Goal: Task Accomplishment & Management: Complete application form

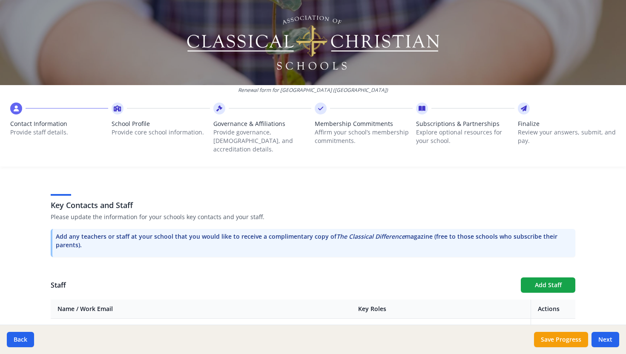
scroll to position [237, 0]
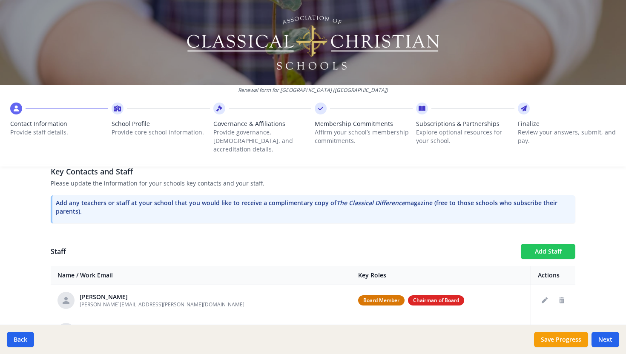
click at [536, 244] on button "Add Staff" at bounding box center [548, 251] width 55 height 15
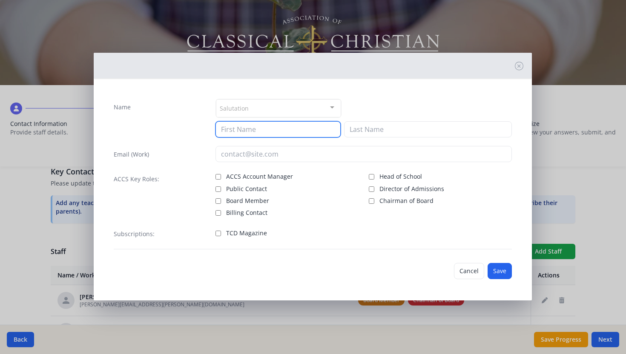
click at [240, 131] on input at bounding box center [277, 129] width 125 height 16
type input "Chantelle"
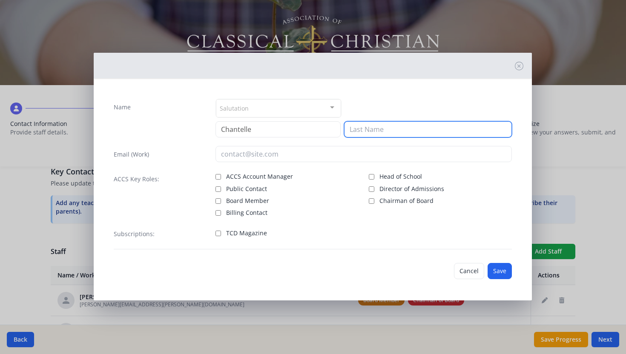
type input "S"
type input "[PERSON_NAME]"
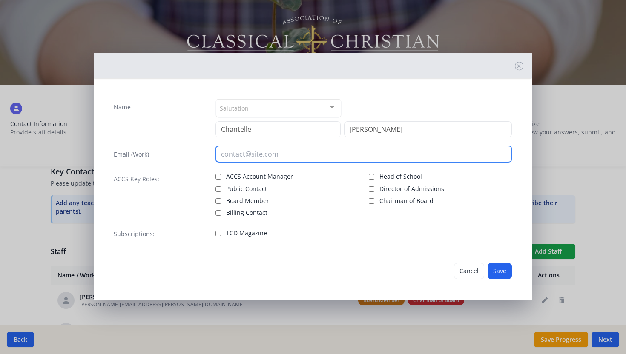
click at [241, 148] on input "email" at bounding box center [363, 154] width 296 height 16
type input "[EMAIL_ADDRESS][PERSON_NAME][DOMAIN_NAME]"
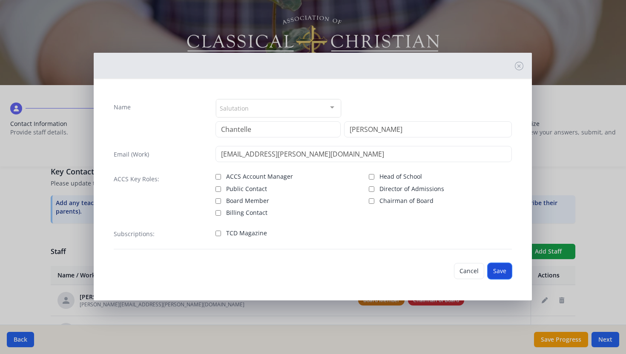
click at [503, 278] on button "Save" at bounding box center [500, 271] width 24 height 16
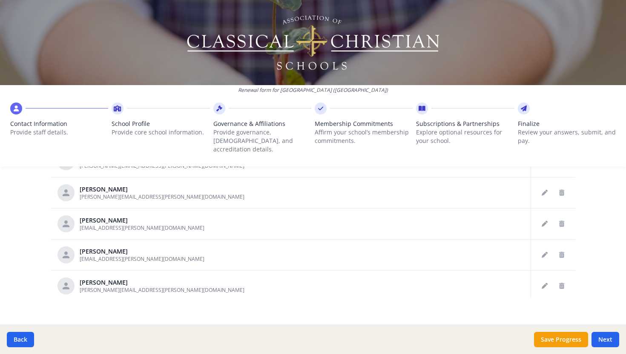
scroll to position [492, 0]
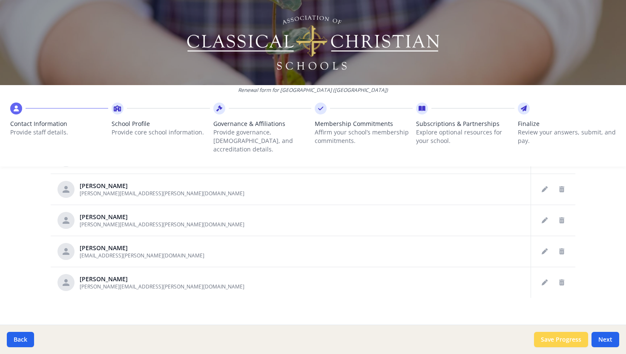
click at [571, 341] on button "Save Progress" at bounding box center [561, 339] width 54 height 15
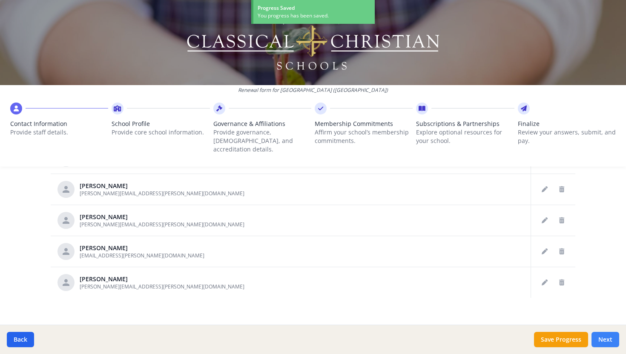
click at [605, 338] on button "Next" at bounding box center [605, 339] width 28 height 15
type input "[PHONE_NUMBER]"
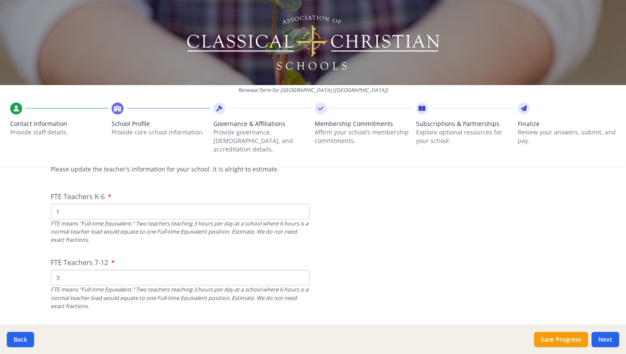
scroll to position [524, 0]
click at [65, 203] on input "1" at bounding box center [180, 211] width 259 height 16
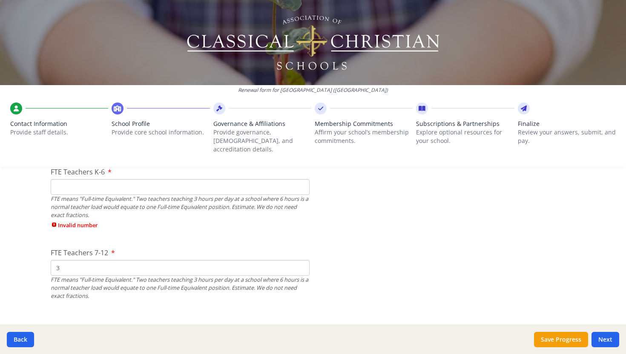
scroll to position [547, 0]
click at [83, 261] on input "3" at bounding box center [180, 269] width 259 height 16
click at [178, 248] on div "FTE Teachers 7-12 FTE means "Full-time Equivalent." Two teachers teaching 3 hou…" at bounding box center [180, 281] width 259 height 67
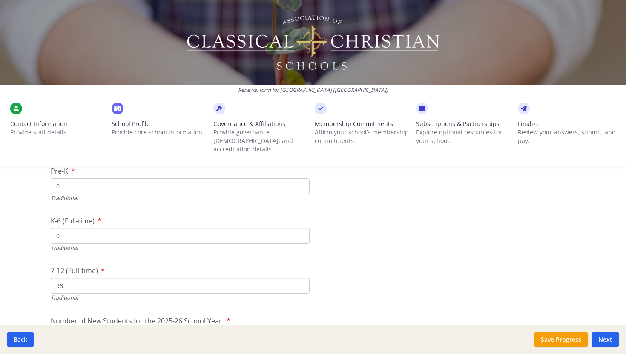
scroll to position [1824, 0]
click at [78, 228] on input "0" at bounding box center [180, 236] width 259 height 16
type input "1"
type input "261"
click at [74, 278] on input "98" at bounding box center [180, 286] width 259 height 16
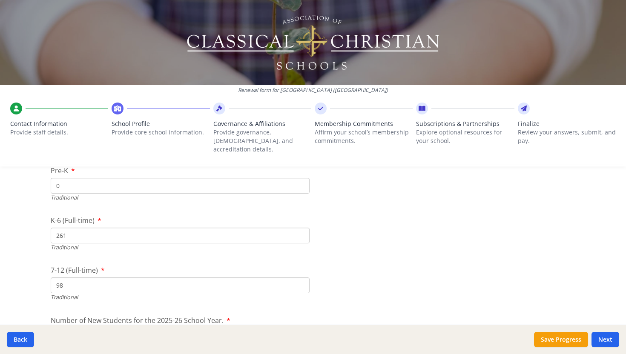
type input "9"
type input "168"
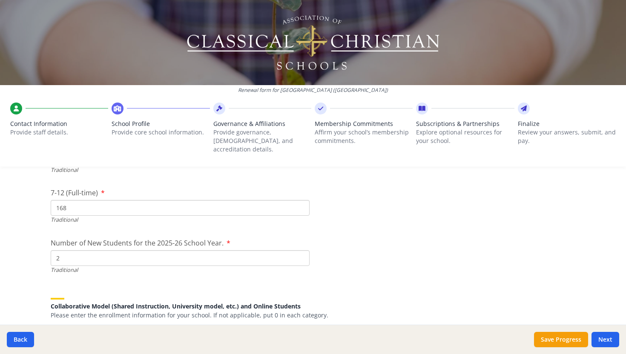
scroll to position [1906, 0]
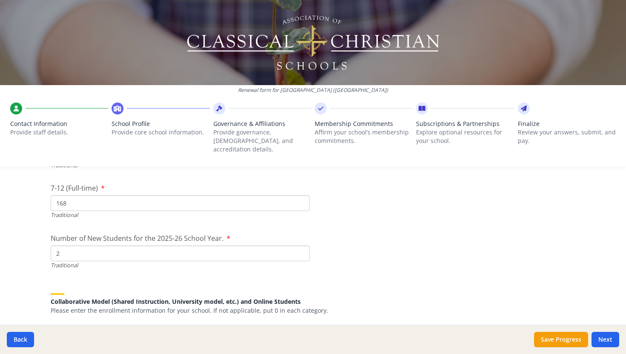
drag, startPoint x: 74, startPoint y: 240, endPoint x: 50, endPoint y: 239, distance: 24.3
type input "59"
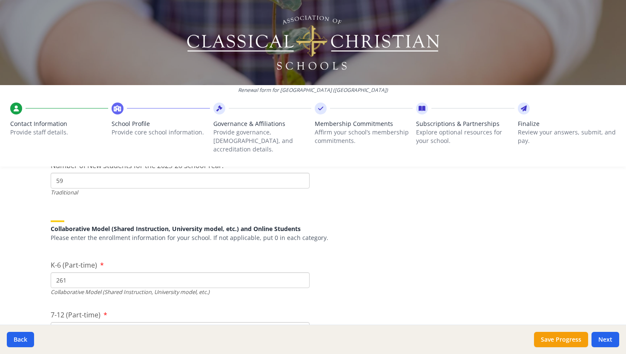
scroll to position [1984, 0]
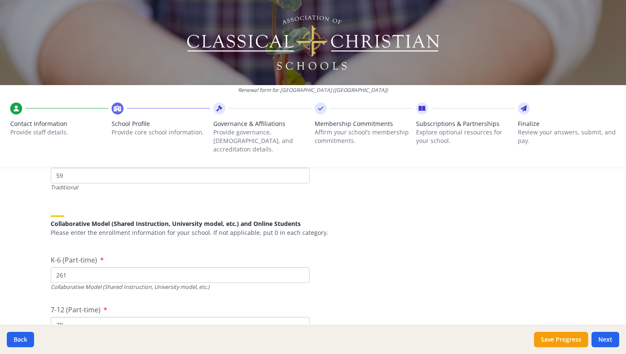
drag, startPoint x: 71, startPoint y: 267, endPoint x: 33, endPoint y: 267, distance: 38.3
click at [33, 267] on div "Renewal form for [GEOGRAPHIC_DATA] ([GEOGRAPHIC_DATA]) Contact Information Prov…" at bounding box center [313, 177] width 626 height 354
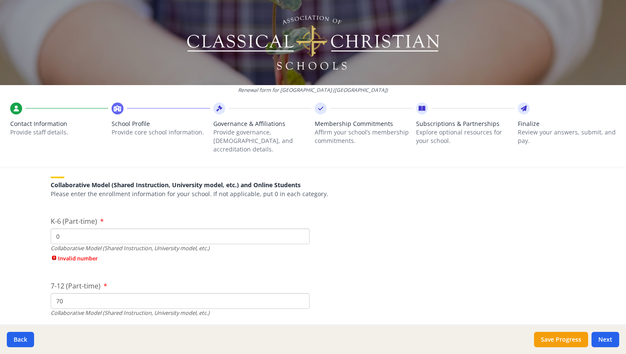
type input "0"
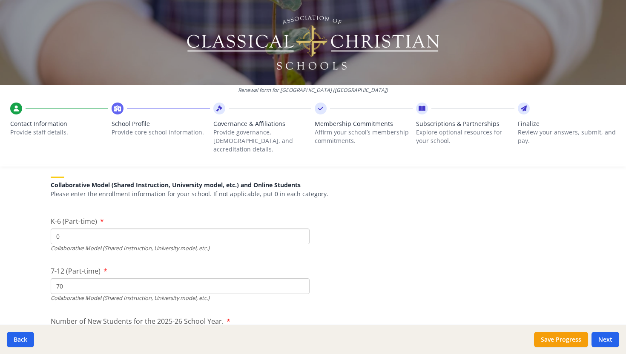
drag, startPoint x: 73, startPoint y: 295, endPoint x: 26, endPoint y: 288, distance: 47.0
click at [26, 288] on div "Renewal form for [GEOGRAPHIC_DATA] ([GEOGRAPHIC_DATA]) Contact Information Prov…" at bounding box center [313, 177] width 626 height 354
type input "7"
type input "0"
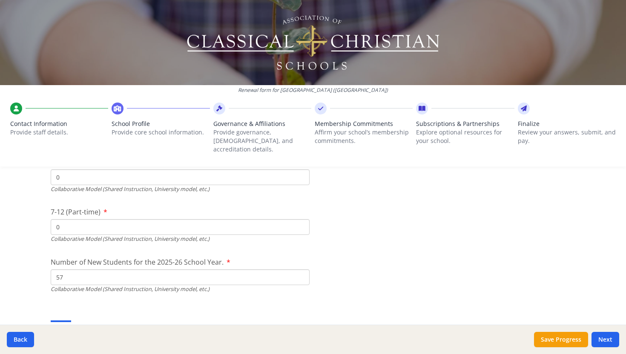
scroll to position [2084, 0]
drag, startPoint x: 66, startPoint y: 267, endPoint x: 27, endPoint y: 266, distance: 39.2
click at [26, 267] on div "Renewal form for [GEOGRAPHIC_DATA] ([GEOGRAPHIC_DATA]) Contact Information Prov…" at bounding box center [313, 177] width 626 height 354
type input "0"
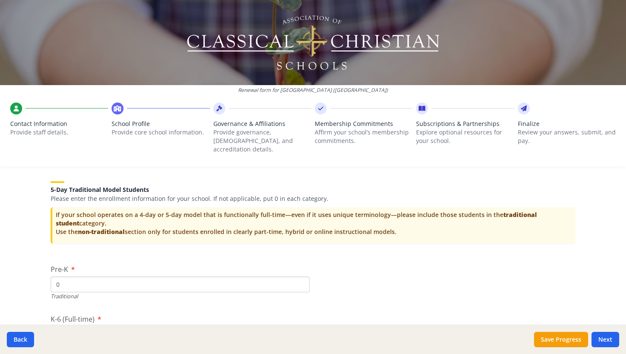
scroll to position [1745, 0]
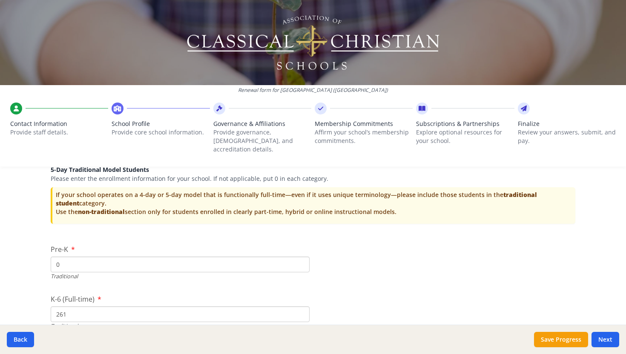
click at [64, 257] on input "0" at bounding box center [180, 265] width 259 height 16
type input "11"
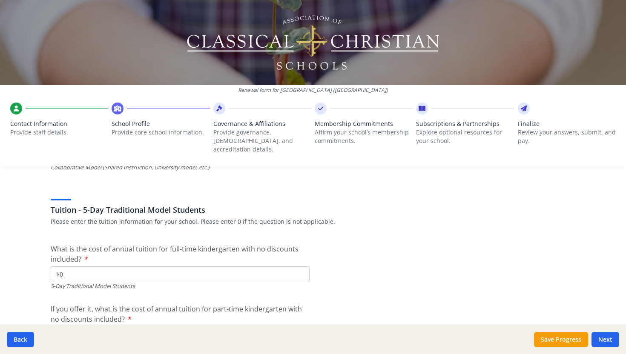
scroll to position [2208, 0]
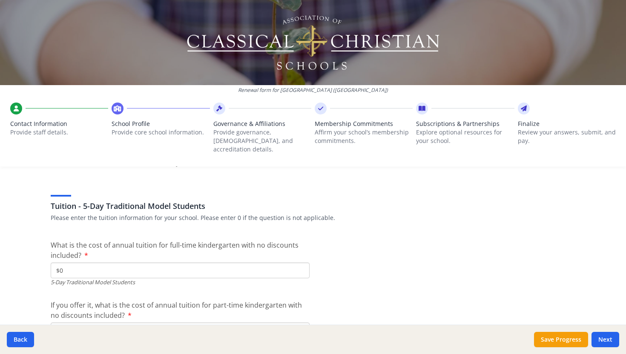
click at [74, 263] on input "$0" at bounding box center [180, 271] width 259 height 16
type input "$5 270"
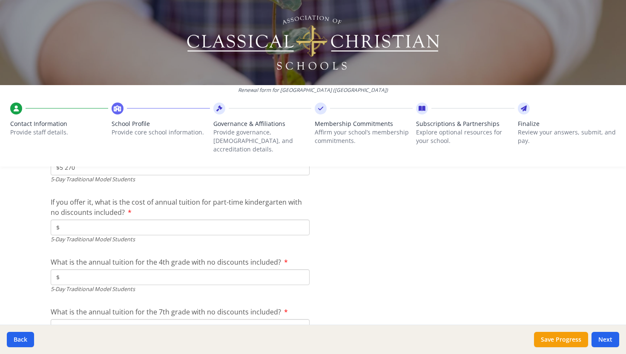
scroll to position [2316, 0]
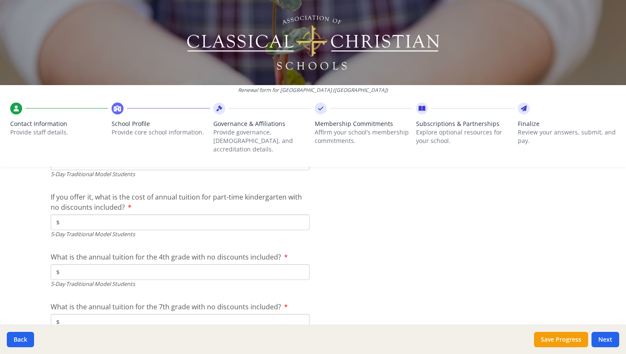
click at [99, 264] on input "$" at bounding box center [180, 272] width 259 height 16
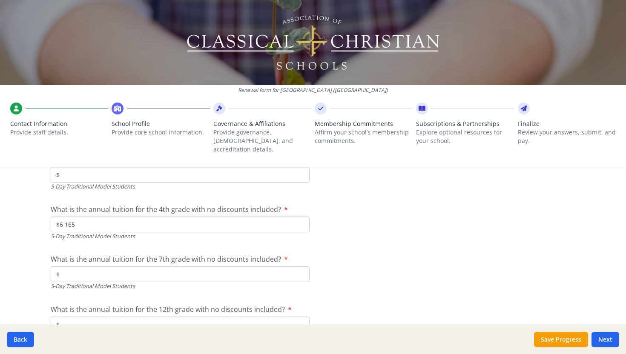
scroll to position [2366, 0]
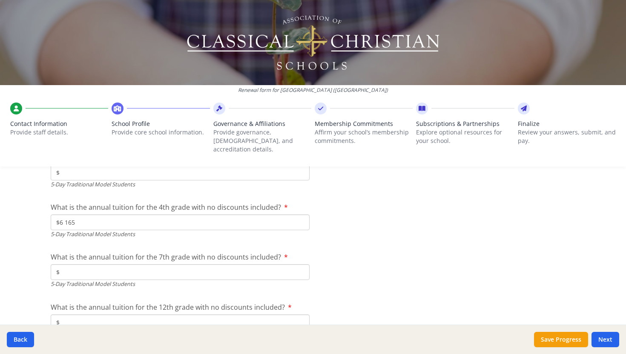
type input "$6 165"
click at [90, 264] on input "$" at bounding box center [180, 272] width 259 height 16
type input "$7 305"
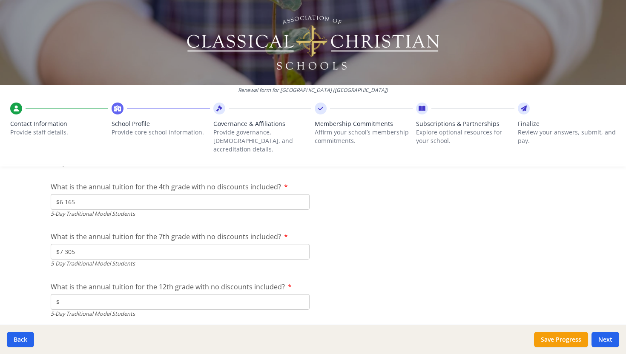
scroll to position [2394, 0]
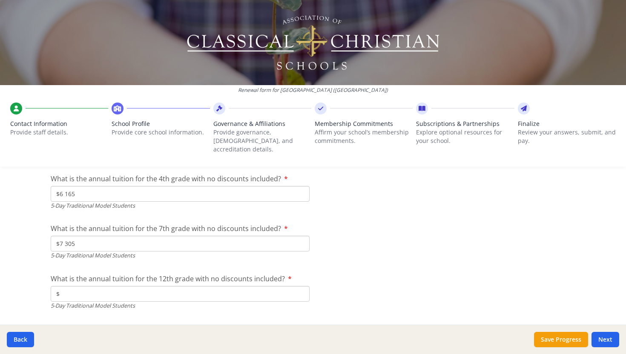
click at [76, 286] on input "$" at bounding box center [180, 294] width 259 height 16
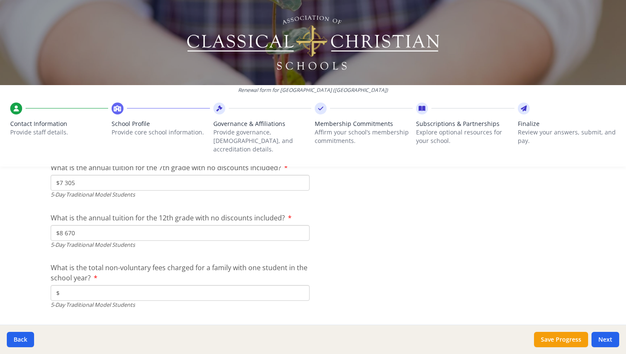
scroll to position [2459, 0]
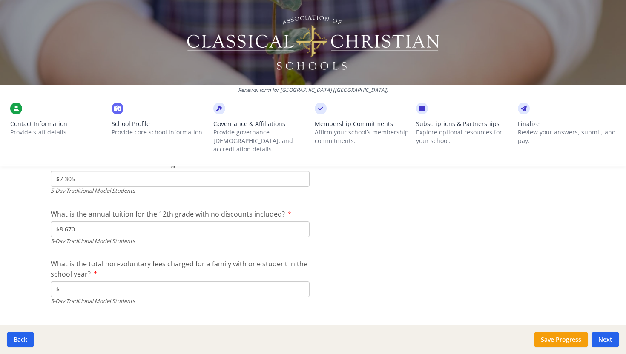
type input "$8 670"
click at [78, 281] on input "$" at bounding box center [180, 289] width 259 height 16
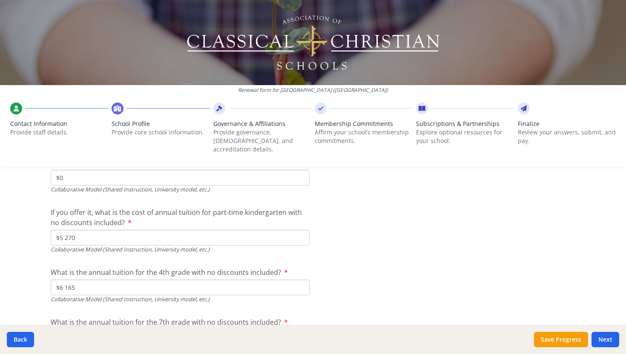
scroll to position [2704, 0]
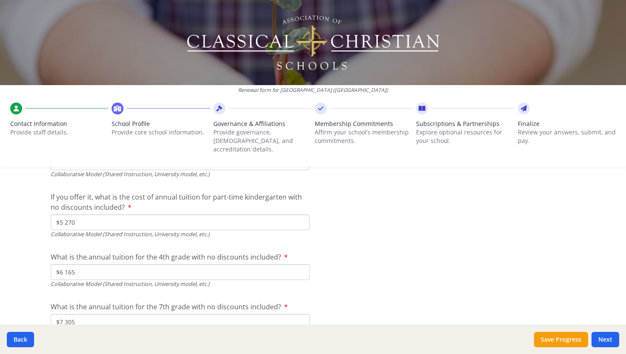
type input "$0"
click at [76, 230] on div "Collaborative Model (Shared Instruction, University model, etc.)" at bounding box center [180, 234] width 259 height 8
drag, startPoint x: 76, startPoint y: 221, endPoint x: 58, endPoint y: 213, distance: 19.9
click at [58, 213] on div "If you offer it, what is the cost of annual tuition for part-time kindergarten …" at bounding box center [180, 215] width 259 height 46
drag, startPoint x: 77, startPoint y: 210, endPoint x: 52, endPoint y: 210, distance: 25.6
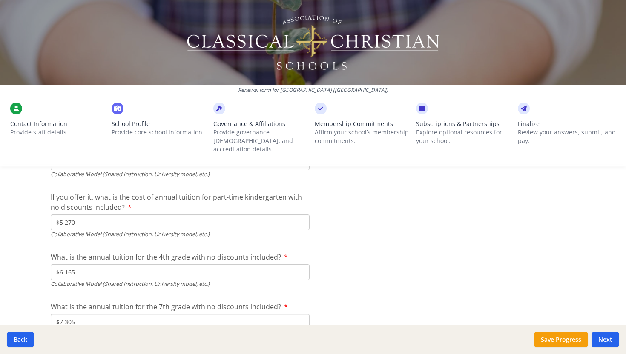
type input "$"
drag, startPoint x: 77, startPoint y: 262, endPoint x: 49, endPoint y: 261, distance: 27.7
type input "$"
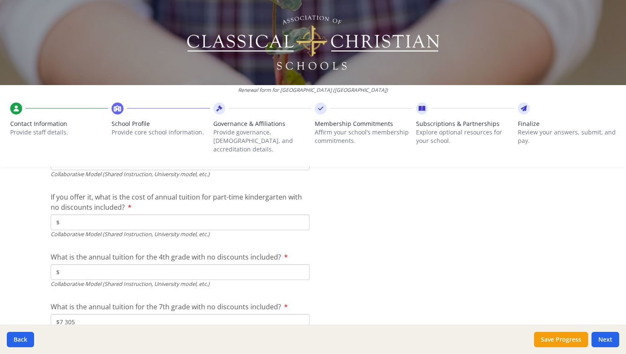
drag, startPoint x: 78, startPoint y: 313, endPoint x: 49, endPoint y: 313, distance: 29.0
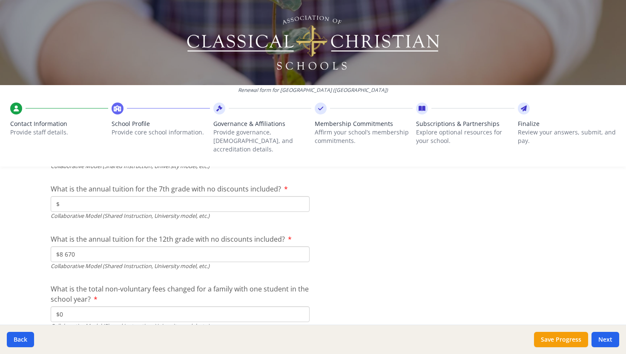
scroll to position [2854, 0]
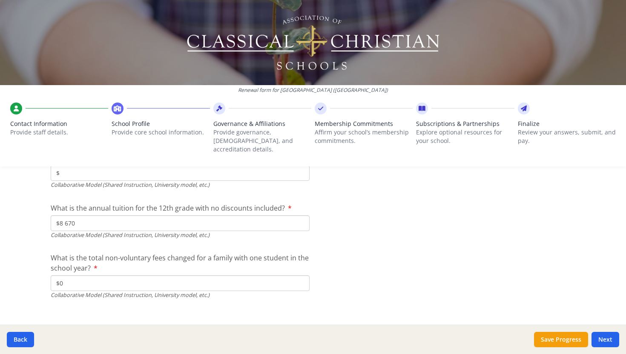
type input "$"
drag, startPoint x: 78, startPoint y: 214, endPoint x: 51, endPoint y: 215, distance: 26.4
type input "$"
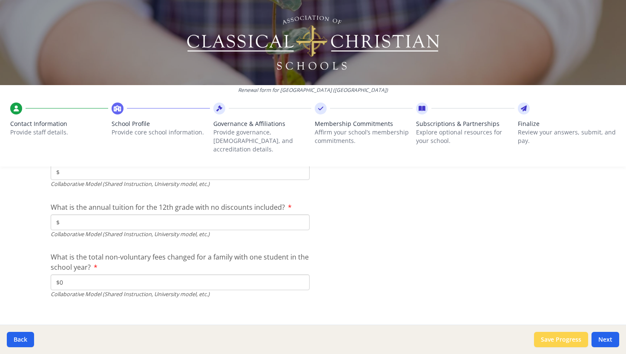
click at [572, 339] on button "Save Progress" at bounding box center [561, 339] width 54 height 15
type input "0"
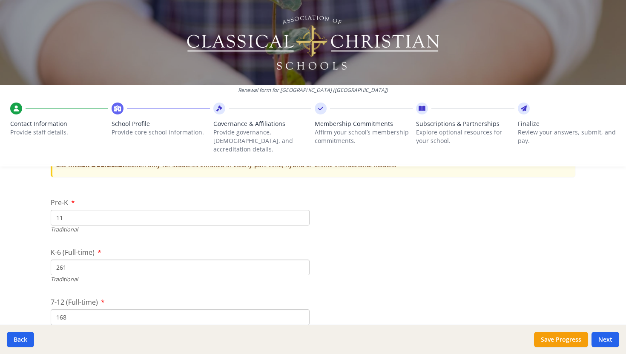
scroll to position [1761, 0]
click at [600, 338] on button "Next" at bounding box center [605, 339] width 28 height 15
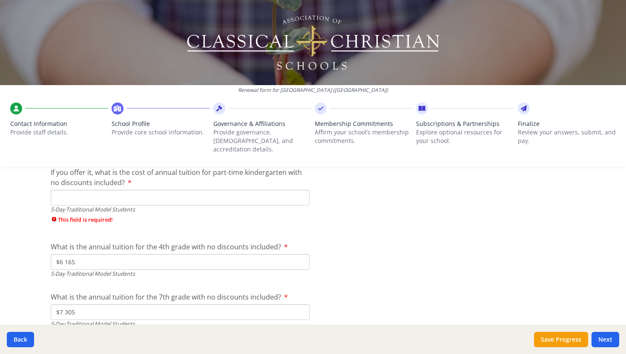
scroll to position [2339, 0]
click at [66, 191] on input "If you offer it, what is the cost of annual tuition for part-time kindergarten …" at bounding box center [180, 199] width 259 height 16
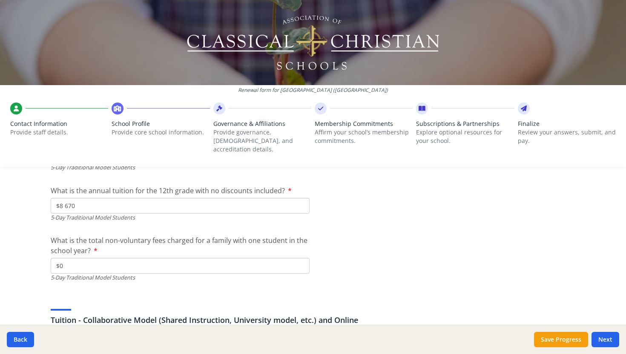
scroll to position [2529, 0]
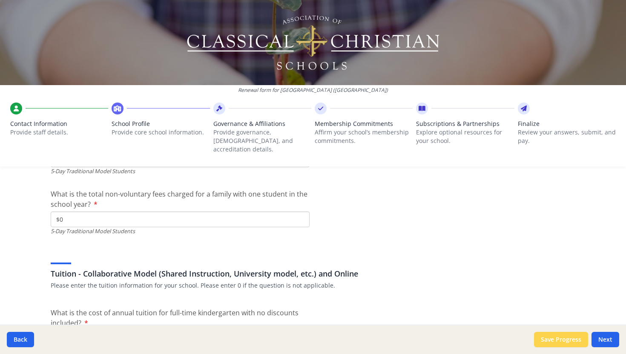
type input "$0"
click at [564, 335] on button "Save Progress" at bounding box center [561, 339] width 54 height 15
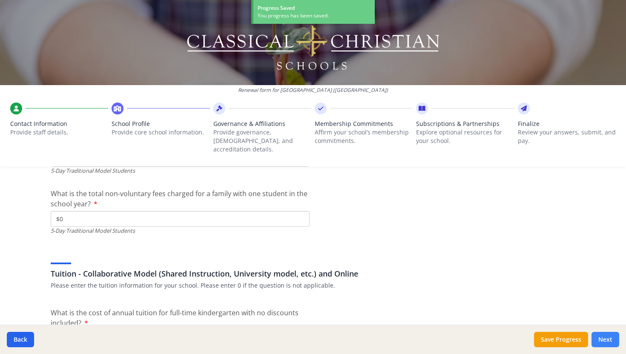
click at [613, 339] on button "Next" at bounding box center [605, 339] width 28 height 15
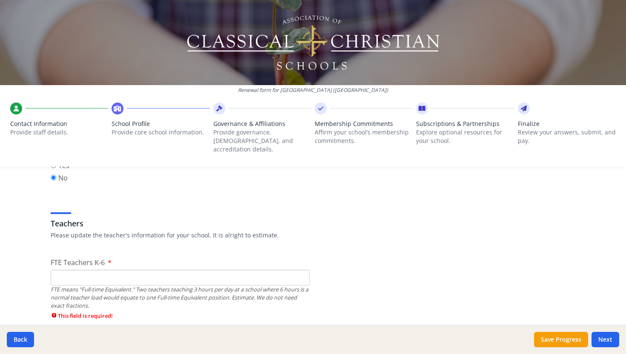
scroll to position [478, 0]
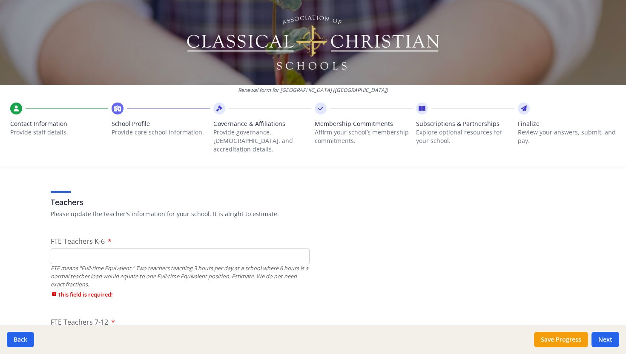
click at [89, 250] on input "FTE Teachers K-6" at bounding box center [180, 257] width 259 height 16
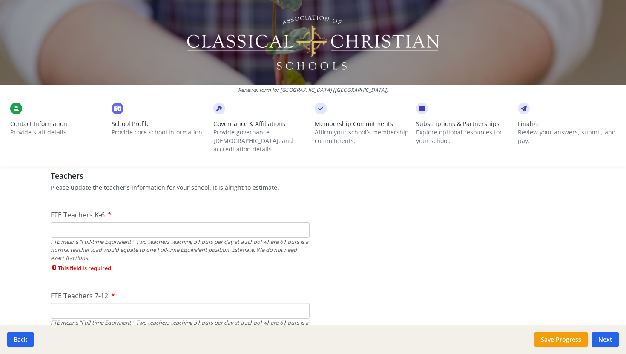
scroll to position [514, 0]
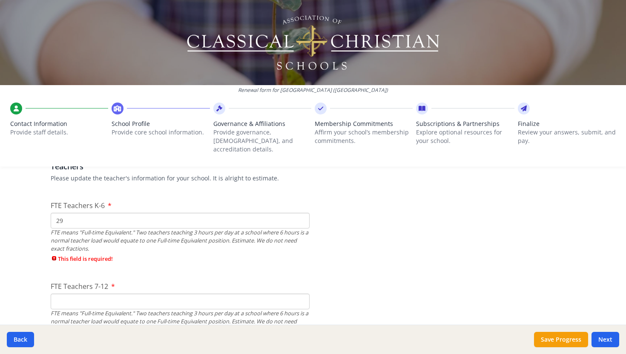
type input "29"
click at [90, 288] on div "FTE Teachers 7-12 FTE means "Full-time Equivalent." Two teachers teaching 3 hou…" at bounding box center [180, 314] width 259 height 67
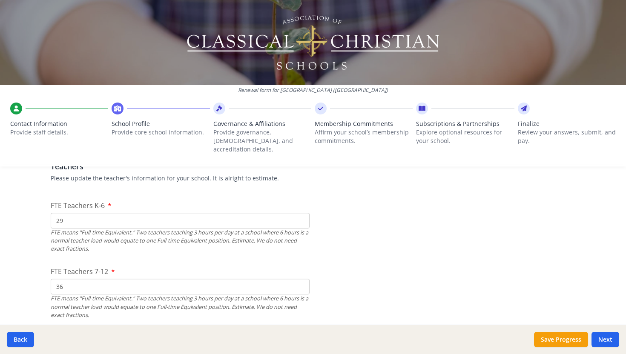
type input "36"
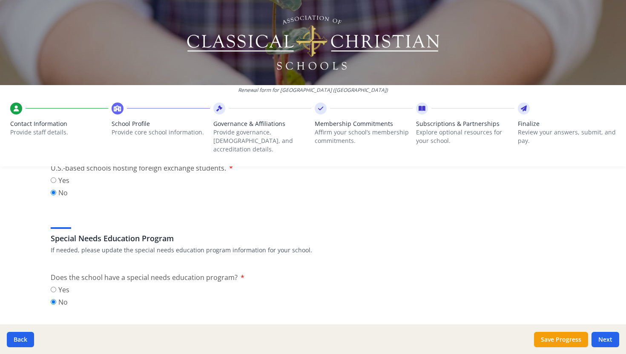
scroll to position [928, 0]
click at [549, 335] on button "Save Progress" at bounding box center [561, 339] width 54 height 15
type input "NAUMS"
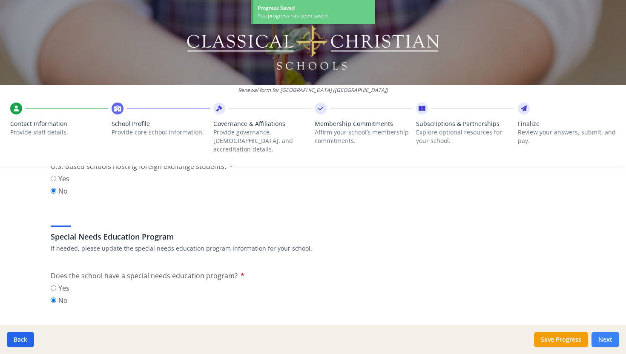
click at [600, 336] on button "Next" at bounding box center [605, 339] width 28 height 15
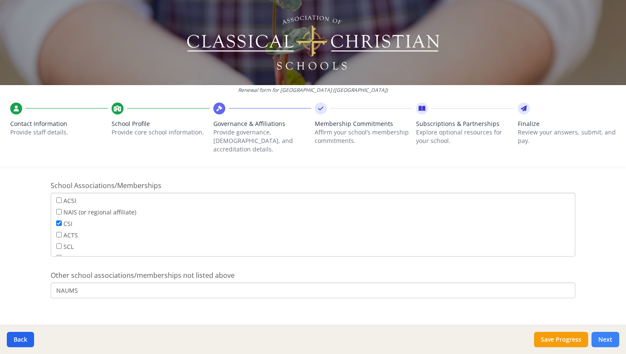
click at [609, 340] on button "Next" at bounding box center [605, 339] width 28 height 15
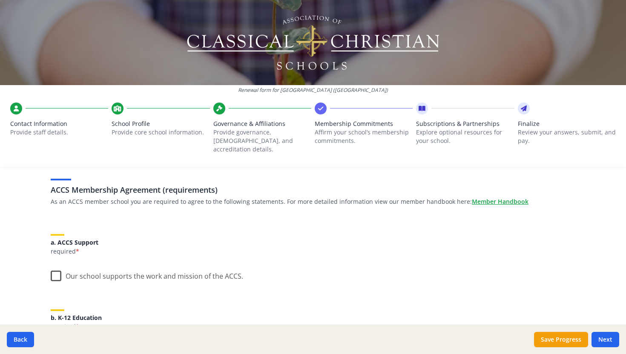
scroll to position [52, 0]
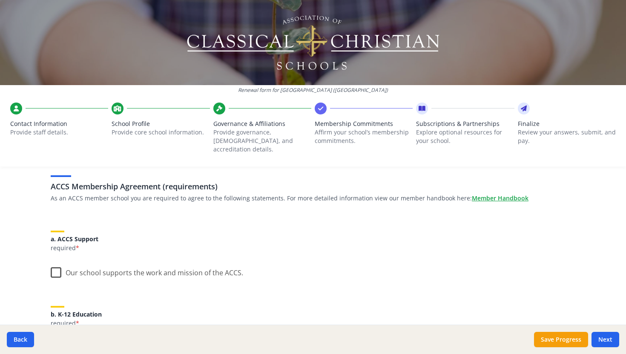
click at [51, 264] on label "Our school supports the work and mission of the ACCS." at bounding box center [147, 271] width 192 height 18
click at [0, 0] on input "Our school supports the work and mission of the ACCS." at bounding box center [0, 0] width 0 height 0
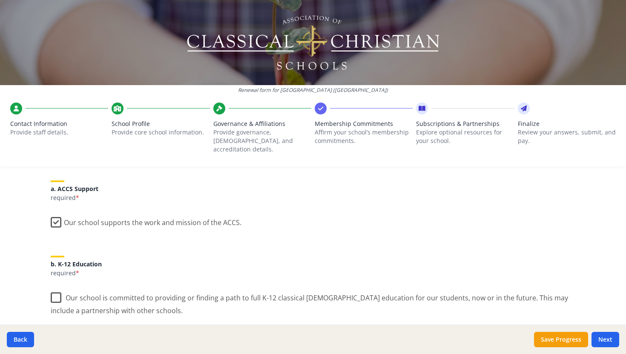
scroll to position [103, 0]
click at [58, 289] on label "Our school is committed to providing or finding a path to full K-12 classical […" at bounding box center [313, 301] width 525 height 29
click at [0, 0] on input "Our school is committed to providing or finding a path to full K-12 classical […" at bounding box center [0, 0] width 0 height 0
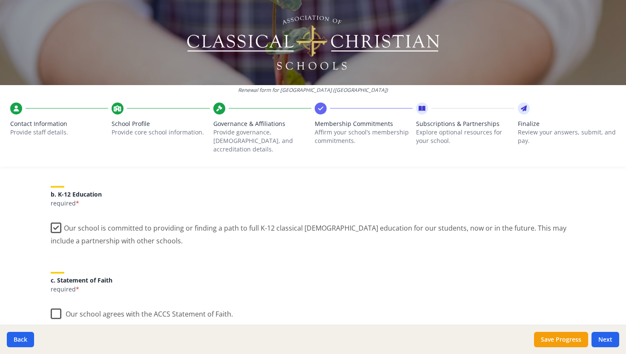
scroll to position [188, 0]
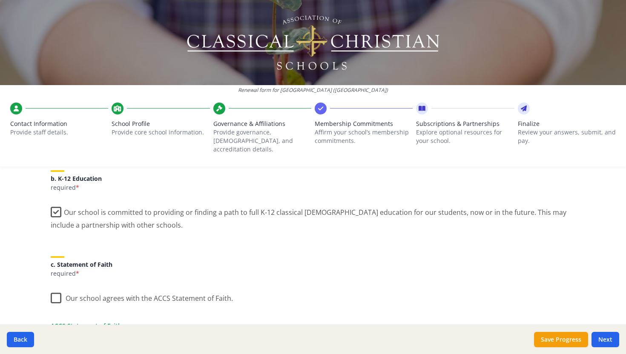
click at [57, 287] on label "Our school agrees with the ACCS Statement of Faith." at bounding box center [142, 296] width 182 height 18
click at [0, 0] on input "Our school agrees with the ACCS Statement of Faith." at bounding box center [0, 0] width 0 height 0
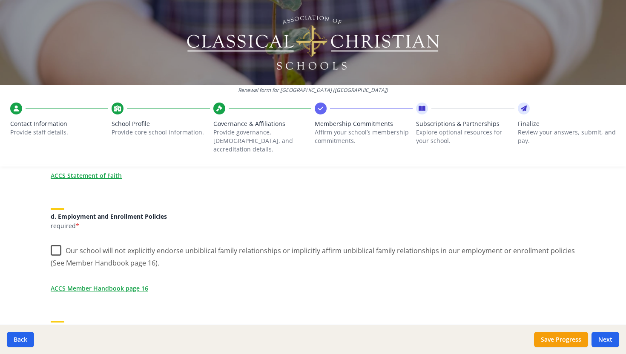
scroll to position [364, 0]
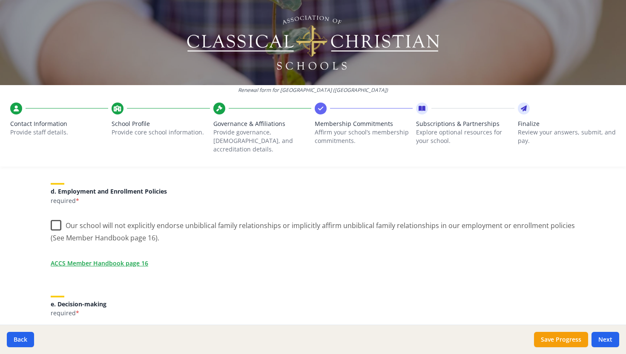
click at [54, 215] on label "Our school will not explicitly endorse unbiblical family relationships or impli…" at bounding box center [313, 229] width 525 height 29
click at [0, 0] on input "Our school will not explicitly endorse unbiblical family relationships or impli…" at bounding box center [0, 0] width 0 height 0
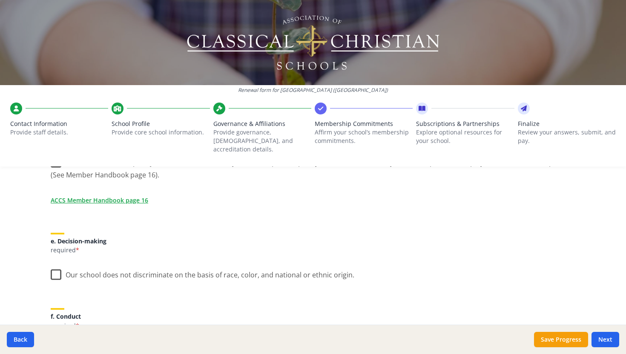
scroll to position [434, 0]
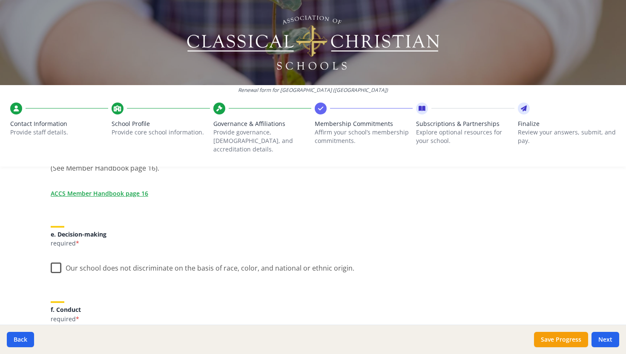
click at [54, 257] on label "Our school does not discriminate on the basis of race, color, and national or e…" at bounding box center [203, 266] width 304 height 18
click at [0, 0] on input "Our school does not discriminate on the basis of race, color, and national or e…" at bounding box center [0, 0] width 0 height 0
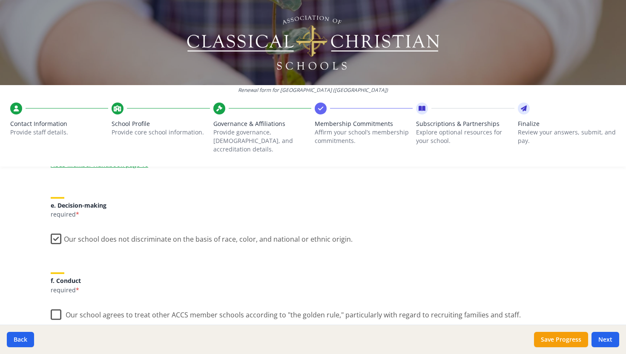
scroll to position [491, 0]
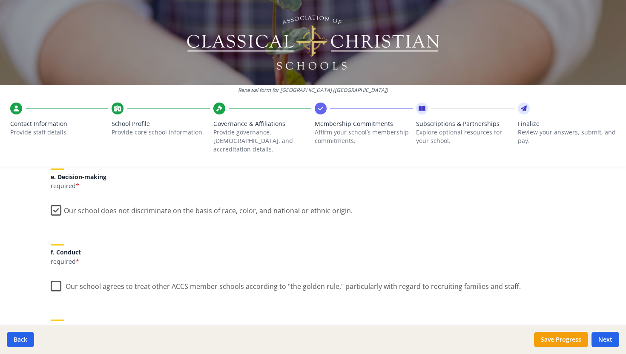
click at [55, 278] on label "Our school agrees to treat other ACCS member schools according to "the golden r…" at bounding box center [286, 285] width 470 height 18
click at [0, 0] on input "Our school agrees to treat other ACCS member schools according to "the golden r…" at bounding box center [0, 0] width 0 height 0
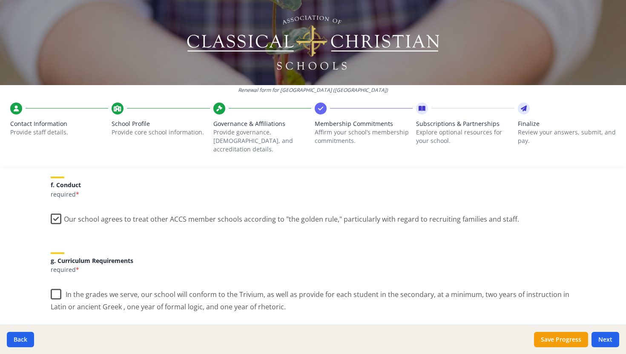
scroll to position [562, 0]
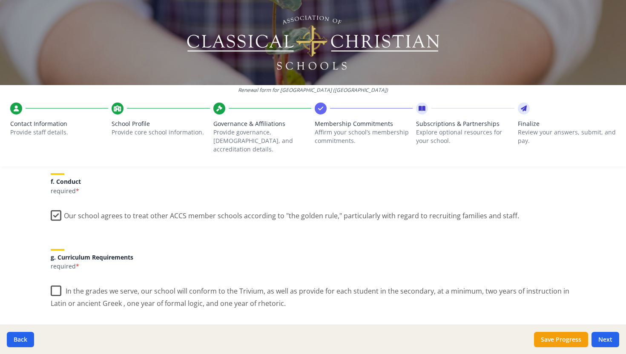
click at [55, 288] on label "In the grades we serve, our school will conform to the Trivium, as well as prov…" at bounding box center [313, 294] width 525 height 29
click at [0, 0] on input "In the grades we serve, our school will conform to the Trivium, as well as prov…" at bounding box center [0, 0] width 0 height 0
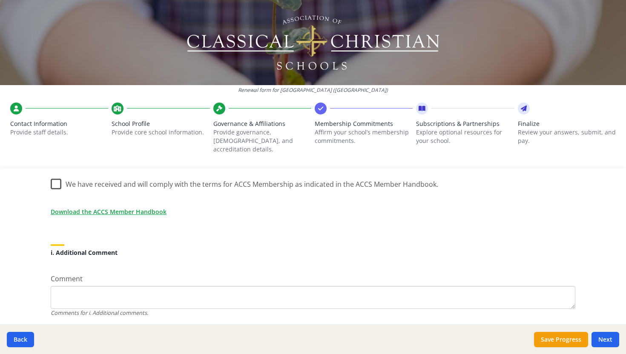
scroll to position [764, 0]
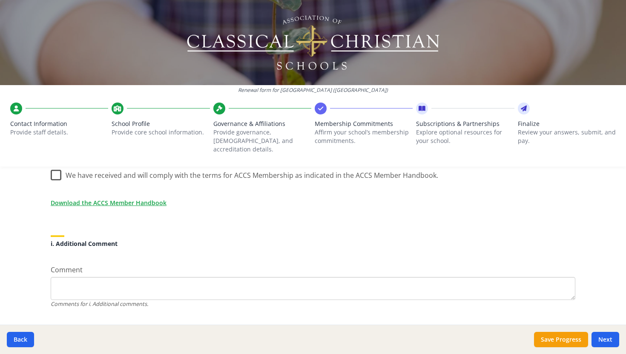
click at [55, 168] on label "We have received and will comply with the terms for ACCS Membership as indicate…" at bounding box center [245, 173] width 388 height 18
click at [0, 0] on input "We have received and will comply with the terms for ACCS Membership as indicate…" at bounding box center [0, 0] width 0 height 0
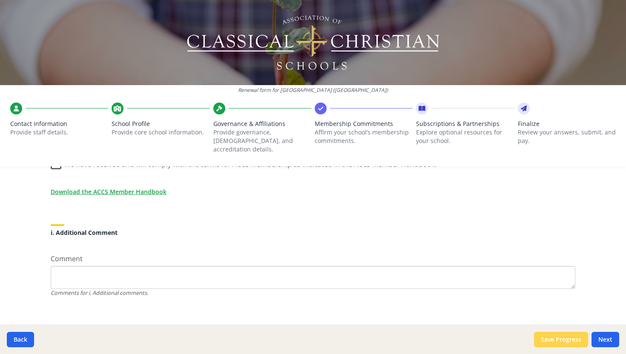
click at [549, 336] on button "Save Progress" at bounding box center [561, 339] width 54 height 15
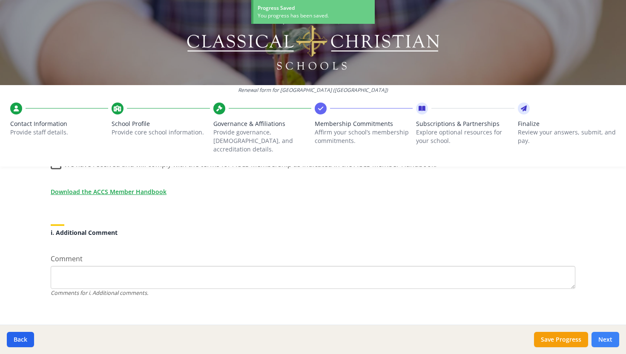
click at [607, 343] on button "Next" at bounding box center [605, 339] width 28 height 15
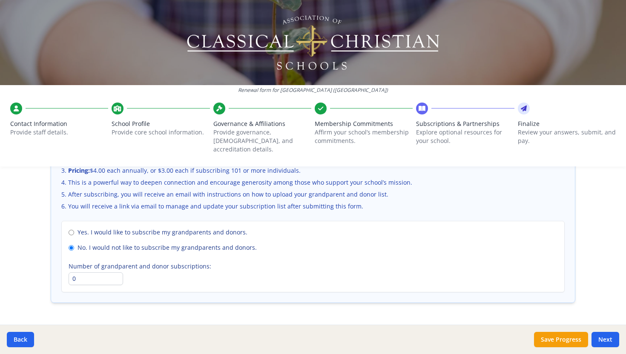
scroll to position [619, 0]
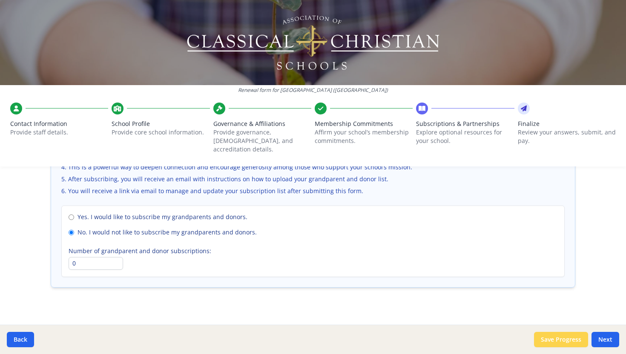
click at [549, 341] on button "Save Progress" at bounding box center [561, 339] width 54 height 15
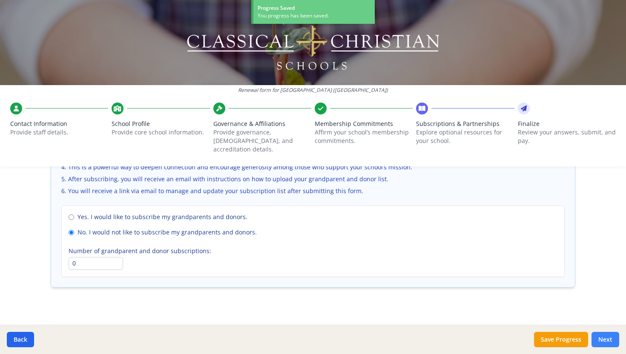
click at [602, 340] on button "Next" at bounding box center [605, 339] width 28 height 15
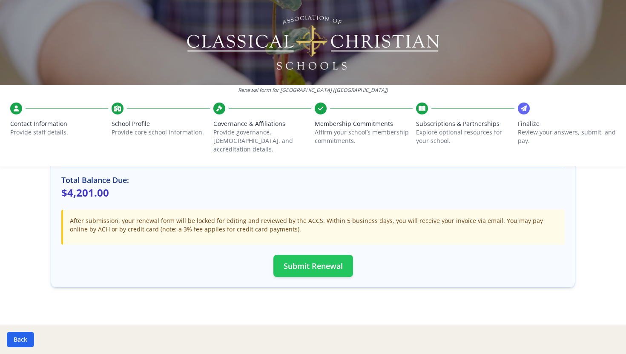
click at [322, 260] on button "Submit Renewal" at bounding box center [313, 266] width 80 height 22
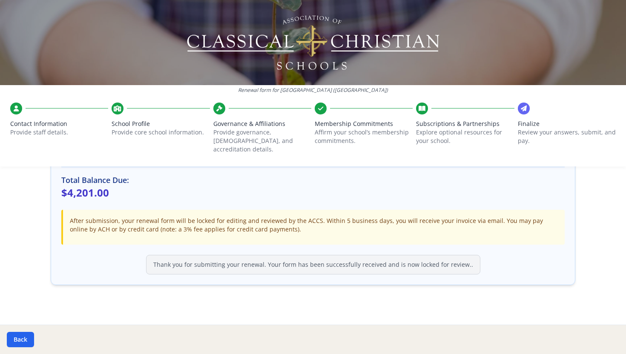
scroll to position [256, 0]
